Goal: Navigation & Orientation: Find specific page/section

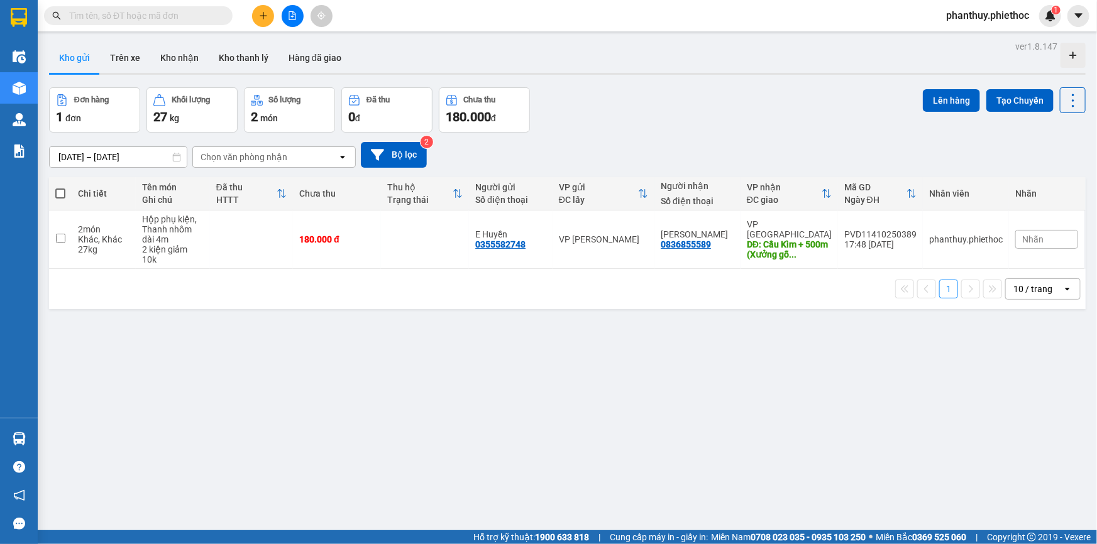
click at [71, 46] on button "Kho gửi" at bounding box center [74, 58] width 51 height 30
click at [179, 53] on button "Kho nhận" at bounding box center [179, 58] width 58 height 30
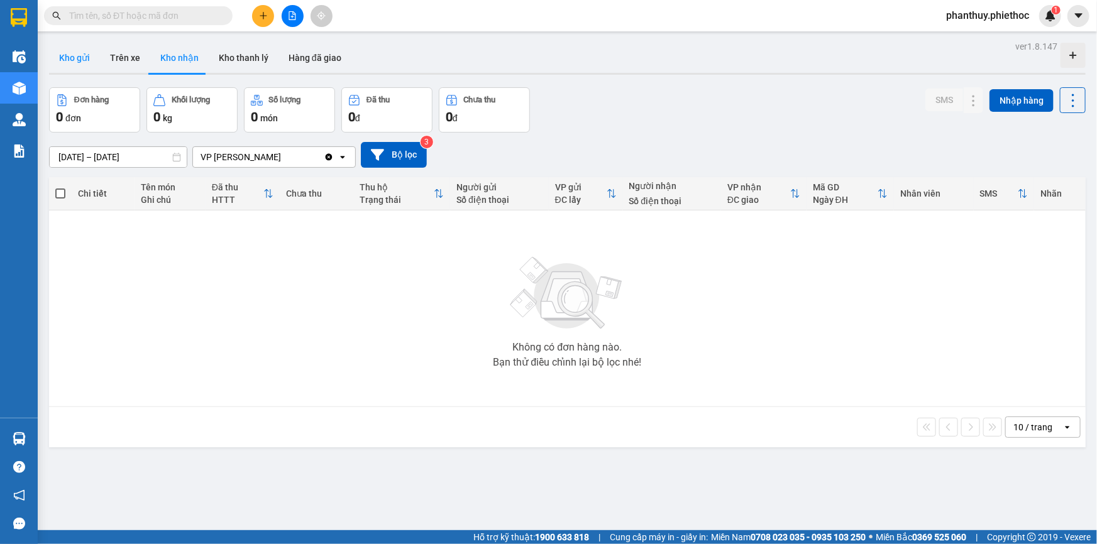
click at [69, 52] on button "Kho gửi" at bounding box center [74, 58] width 51 height 30
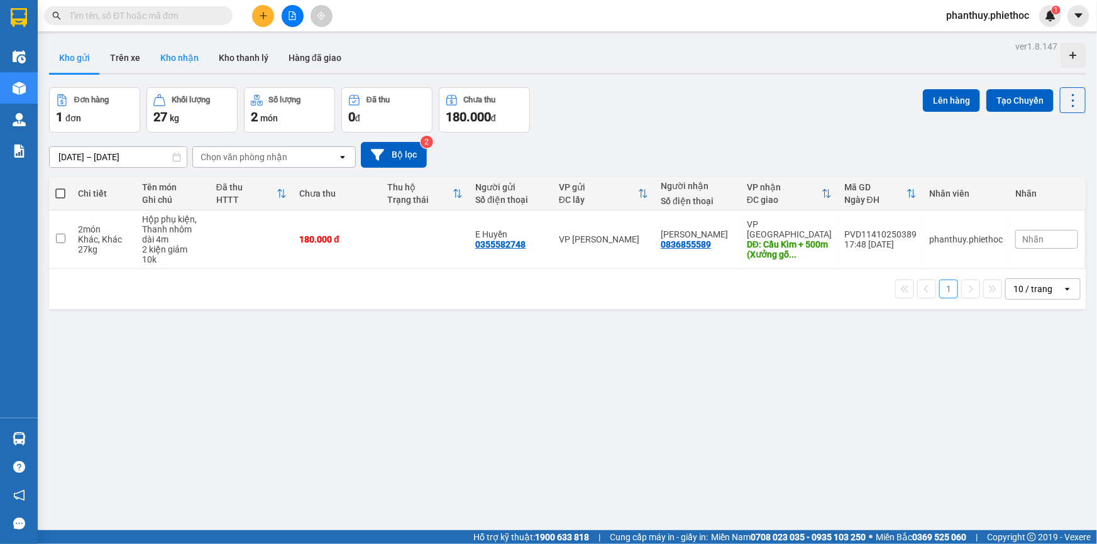
click at [171, 57] on button "Kho nhận" at bounding box center [179, 58] width 58 height 30
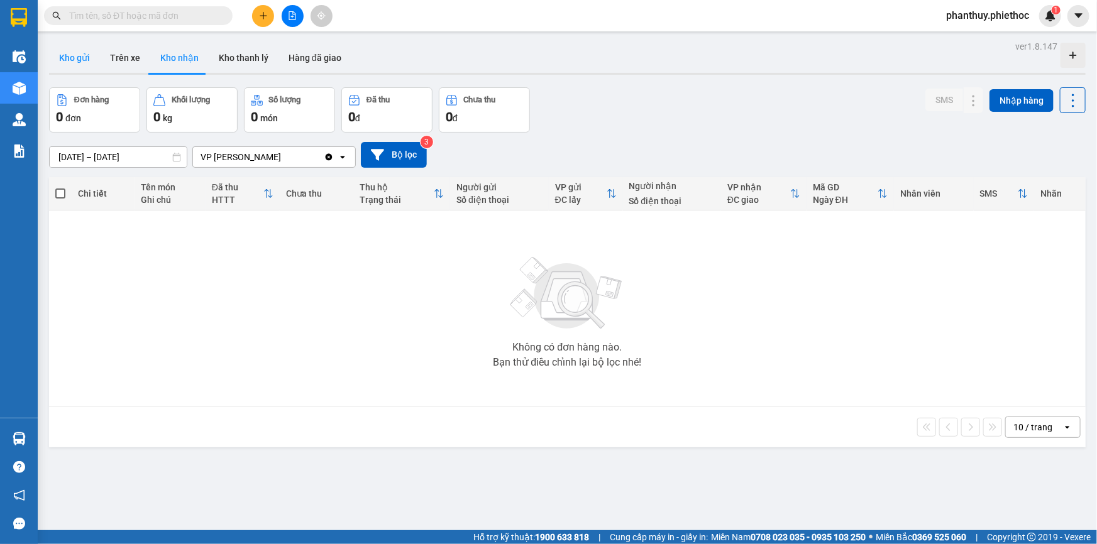
click at [82, 58] on button "Kho gửi" at bounding box center [74, 58] width 51 height 30
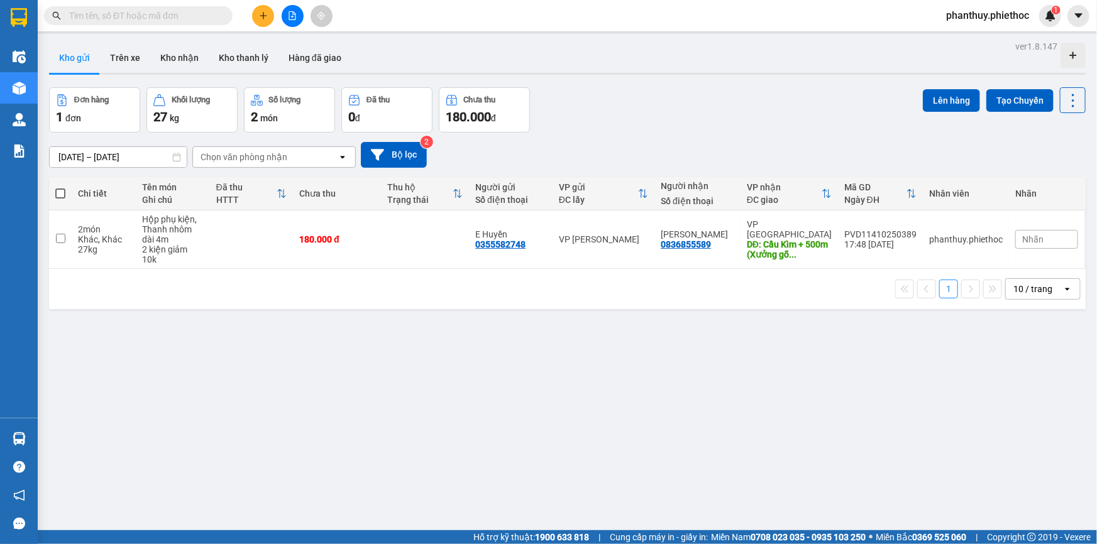
click at [529, 369] on div "ver 1.8.147 Kho gửi Trên xe Kho nhận Kho thanh lý Hàng đã giao Đơn hàng 1 đơn K…" at bounding box center [567, 310] width 1047 height 544
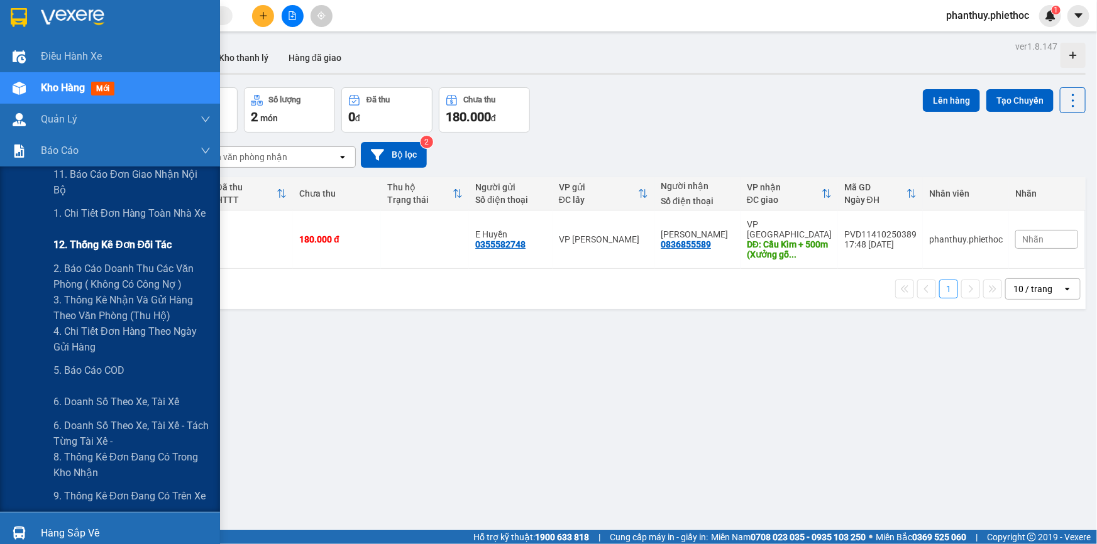
drag, startPoint x: 101, startPoint y: 246, endPoint x: 161, endPoint y: 245, distance: 60.4
click at [100, 248] on span "12. Thống kê đơn đối tác" at bounding box center [112, 245] width 118 height 16
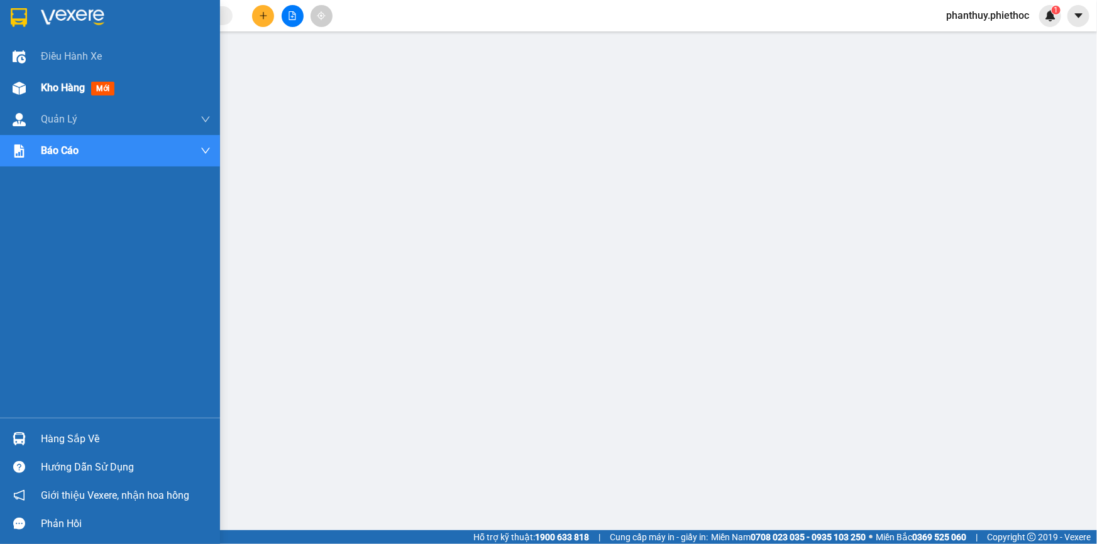
click at [52, 87] on span "Kho hàng" at bounding box center [63, 88] width 44 height 12
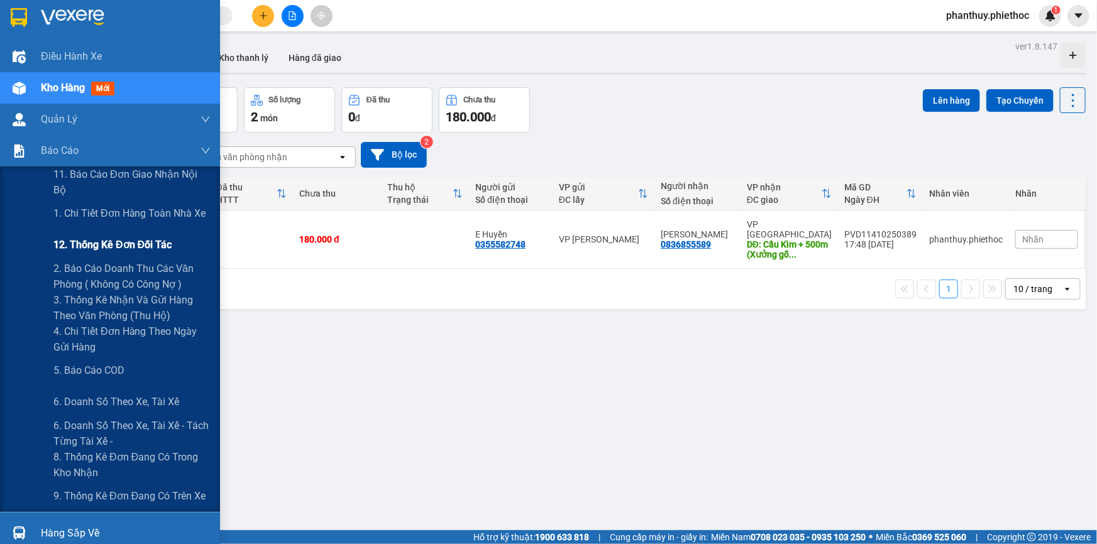
drag, startPoint x: 114, startPoint y: 247, endPoint x: 175, endPoint y: 231, distance: 63.0
click at [116, 247] on span "12. Thống kê đơn đối tác" at bounding box center [112, 245] width 118 height 16
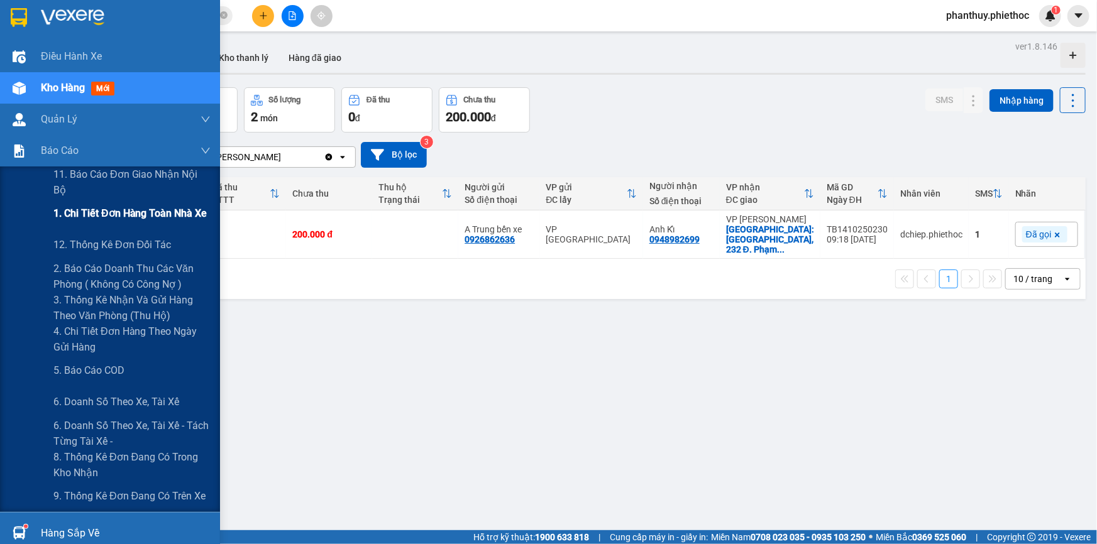
drag, startPoint x: 133, startPoint y: 214, endPoint x: 166, endPoint y: 222, distance: 33.7
click at [133, 215] on span "1. Chi tiết đơn hàng toàn nhà xe" at bounding box center [130, 214] width 154 height 16
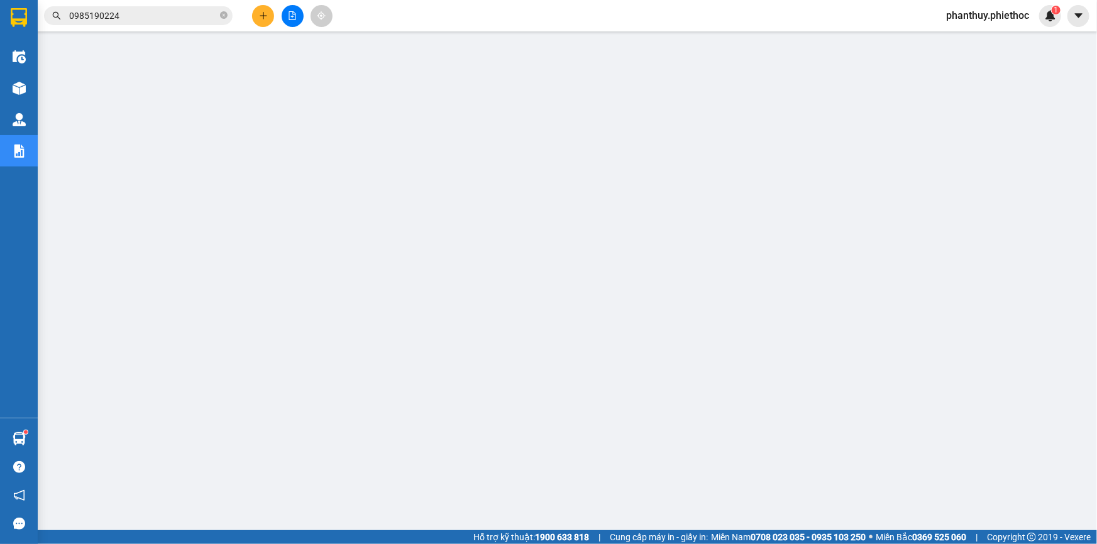
click at [38, 87] on main at bounding box center [548, 265] width 1097 height 531
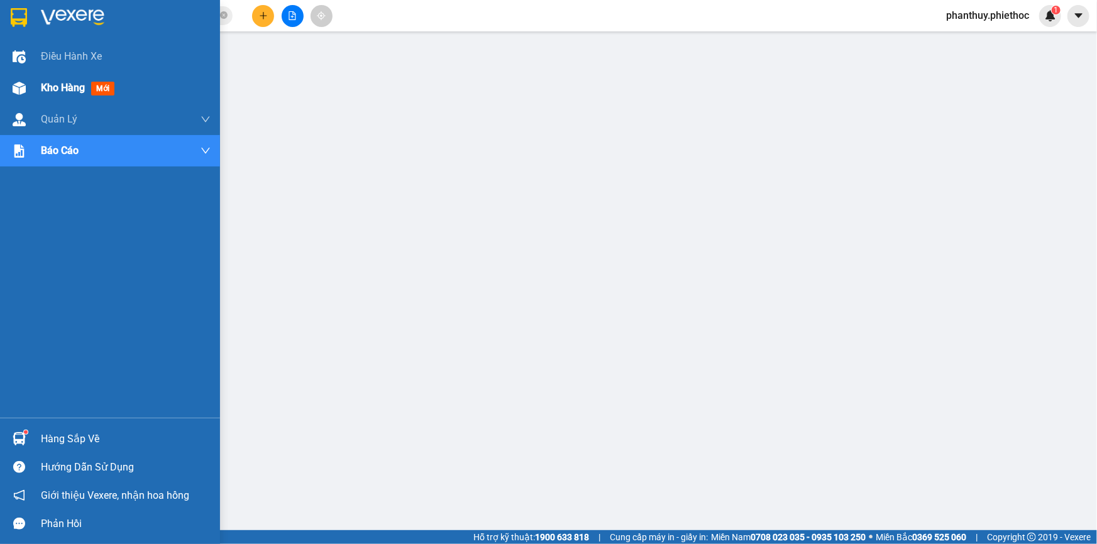
click at [77, 89] on span "Kho hàng" at bounding box center [63, 88] width 44 height 12
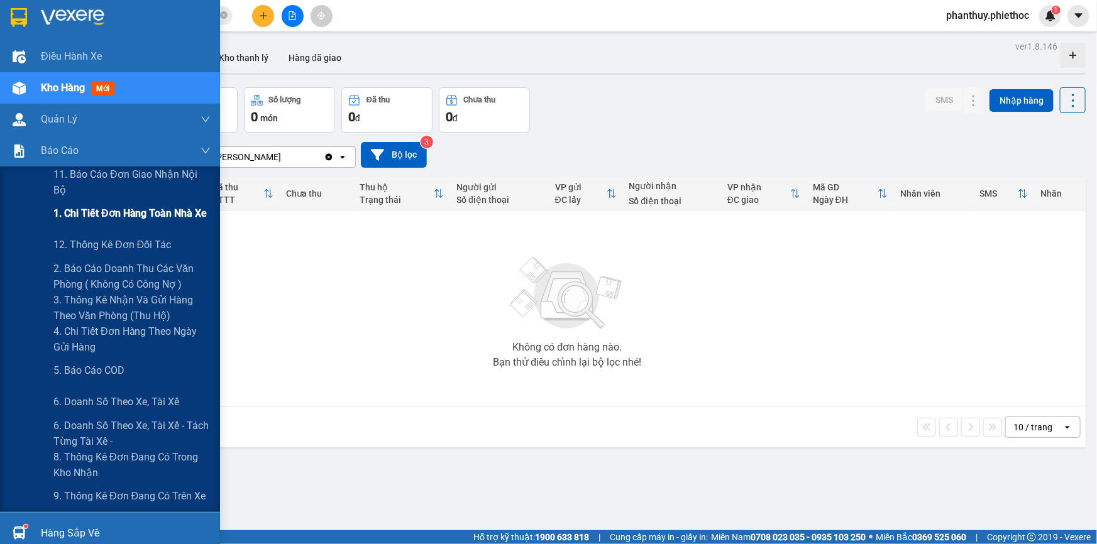
click at [99, 212] on span "1. Chi tiết đơn hàng toàn nhà xe" at bounding box center [130, 214] width 154 height 16
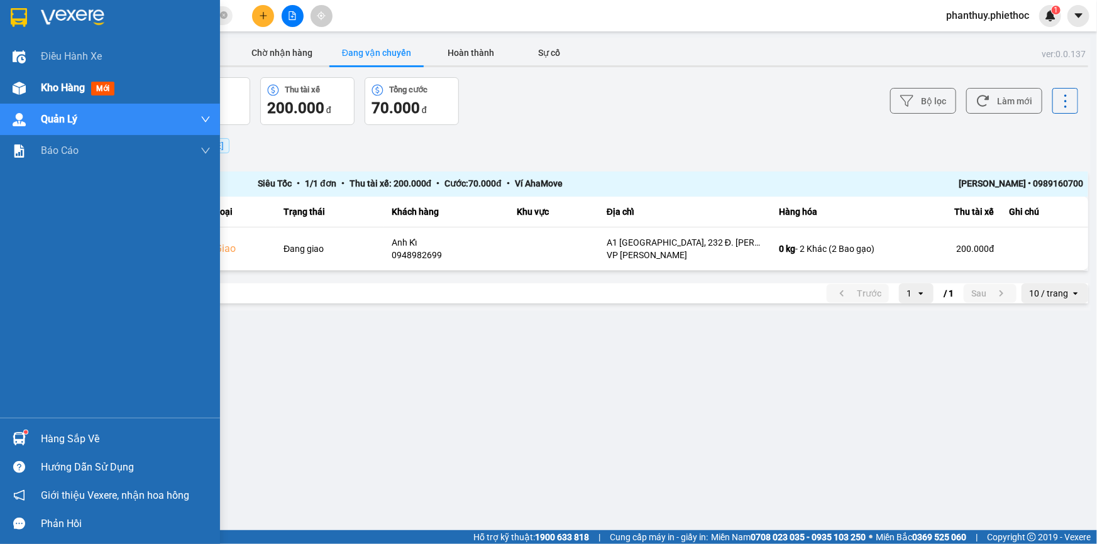
click at [69, 87] on span "Kho hàng" at bounding box center [63, 88] width 44 height 12
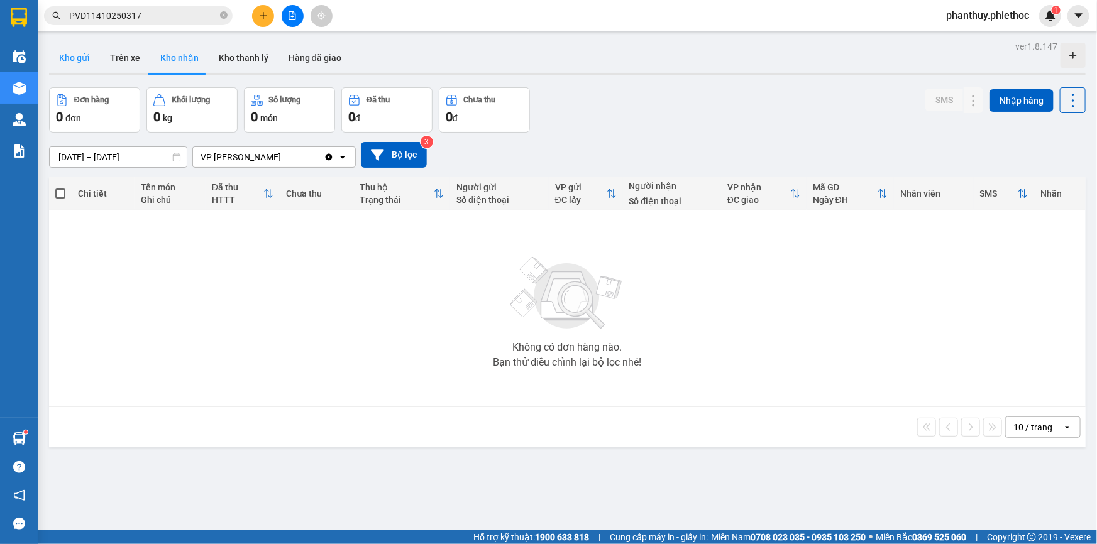
click at [71, 62] on button "Kho gửi" at bounding box center [74, 58] width 51 height 30
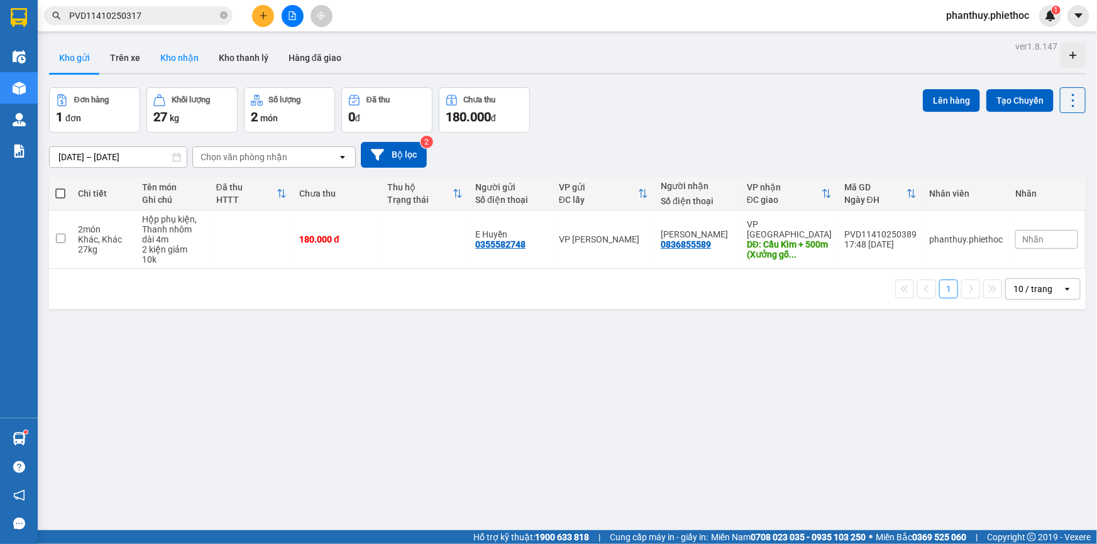
click at [187, 60] on button "Kho nhận" at bounding box center [179, 58] width 58 height 30
